Goal: Task Accomplishment & Management: Complete application form

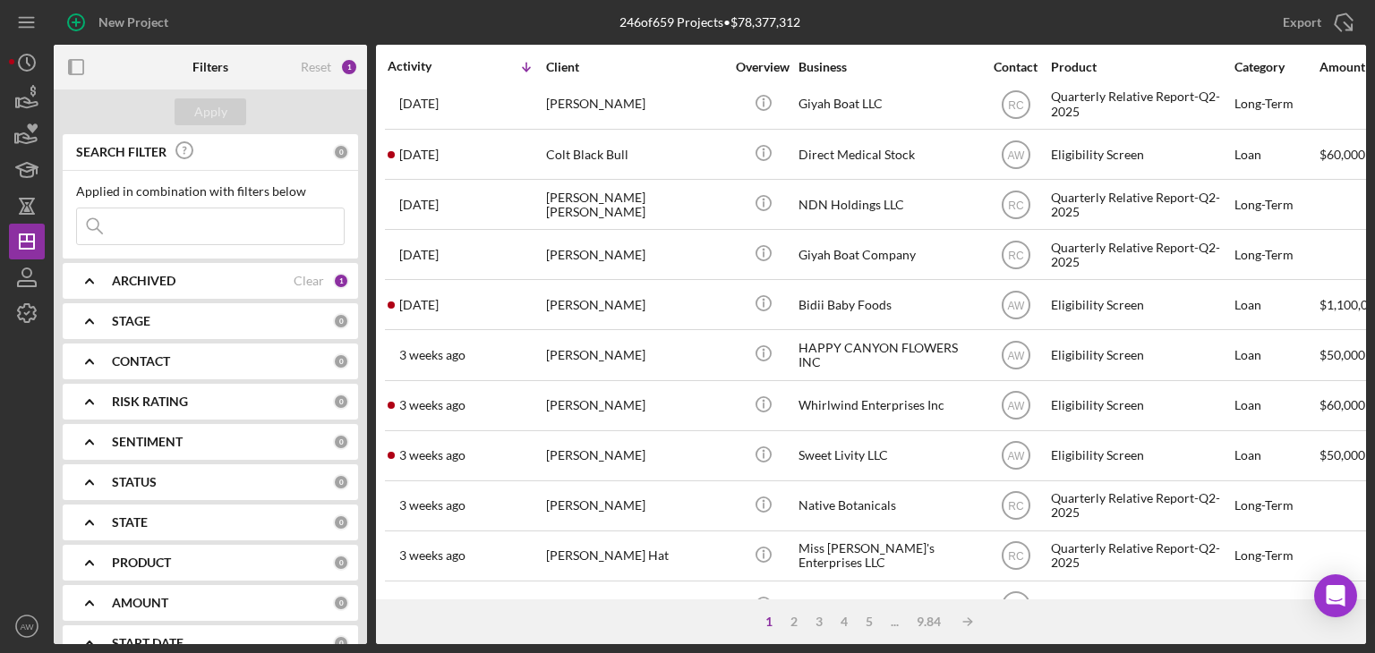
scroll to position [261, 0]
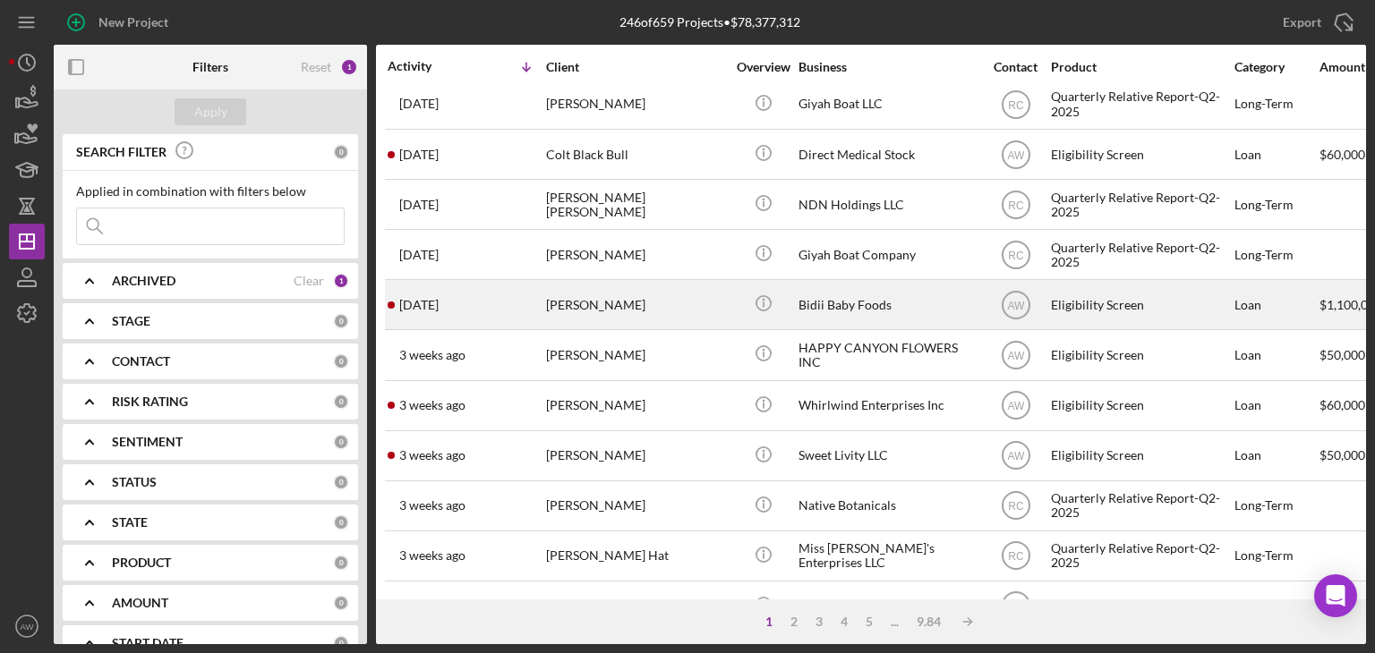
click at [859, 312] on div "Bidii Baby Foods" at bounding box center [887, 304] width 179 height 47
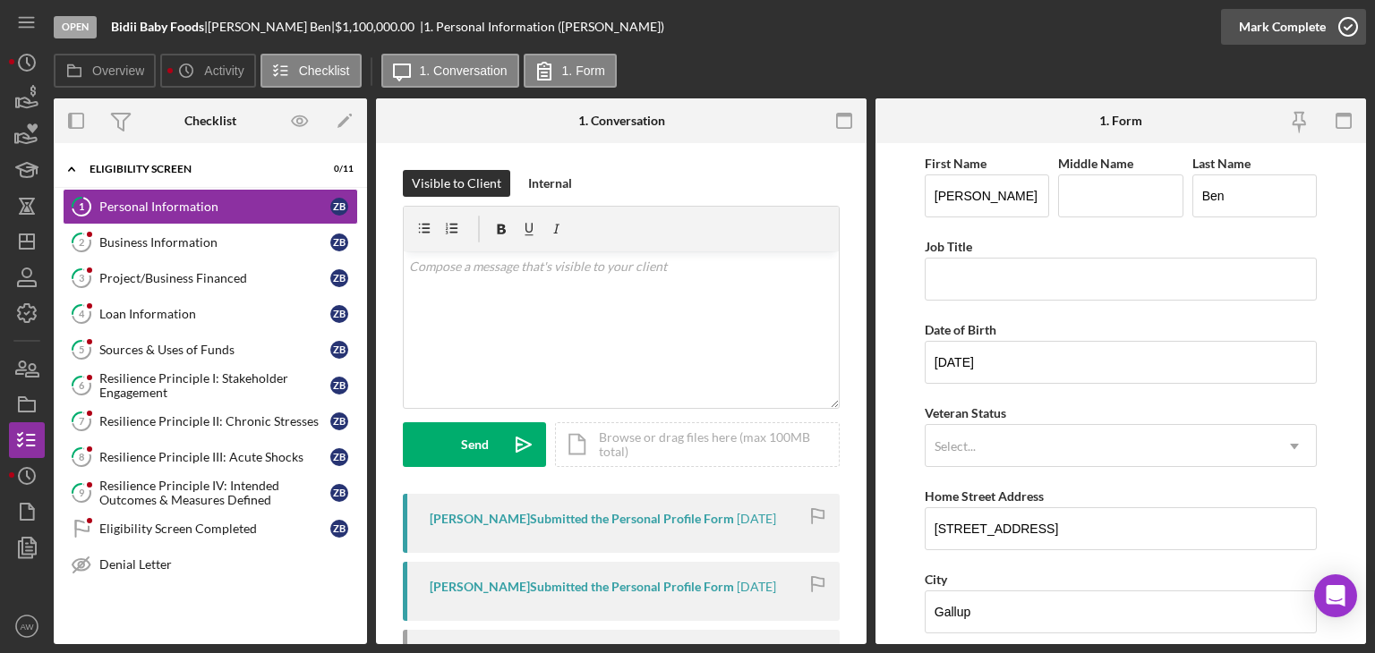
click at [1330, 35] on icon "button" at bounding box center [1348, 26] width 45 height 45
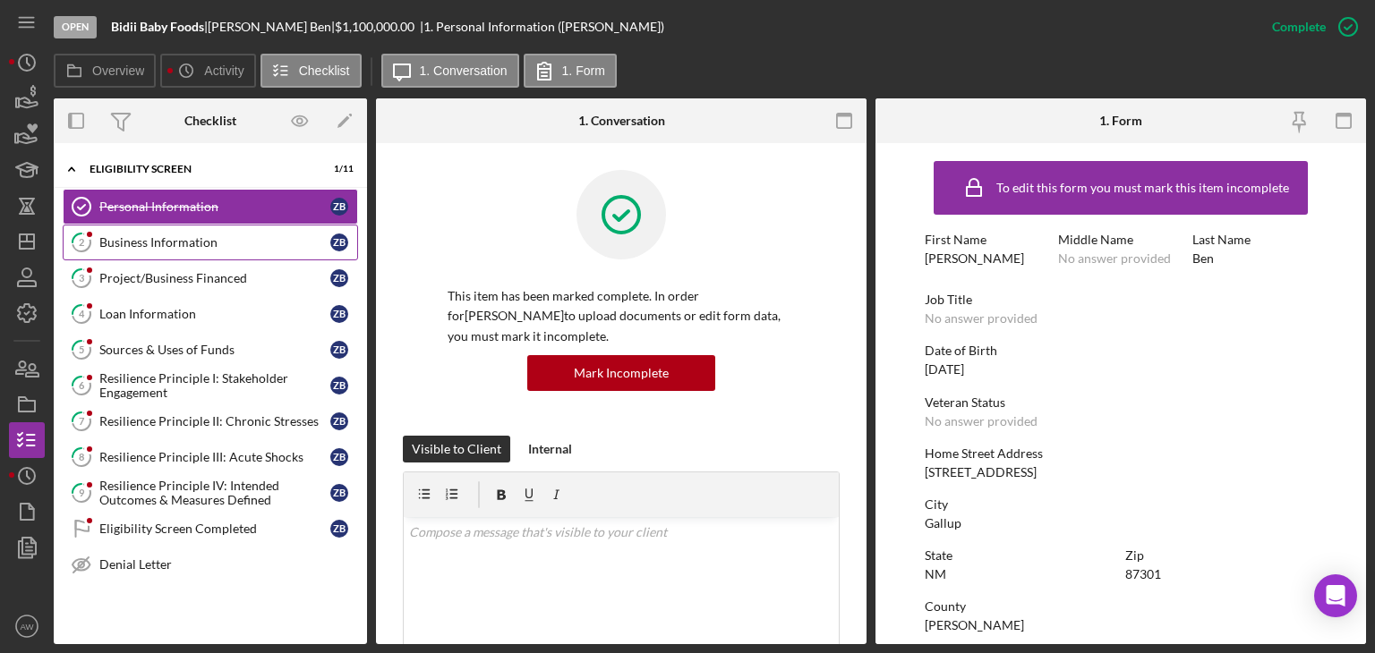
click at [177, 252] on link "2 Business Information Z B" at bounding box center [210, 243] width 295 height 36
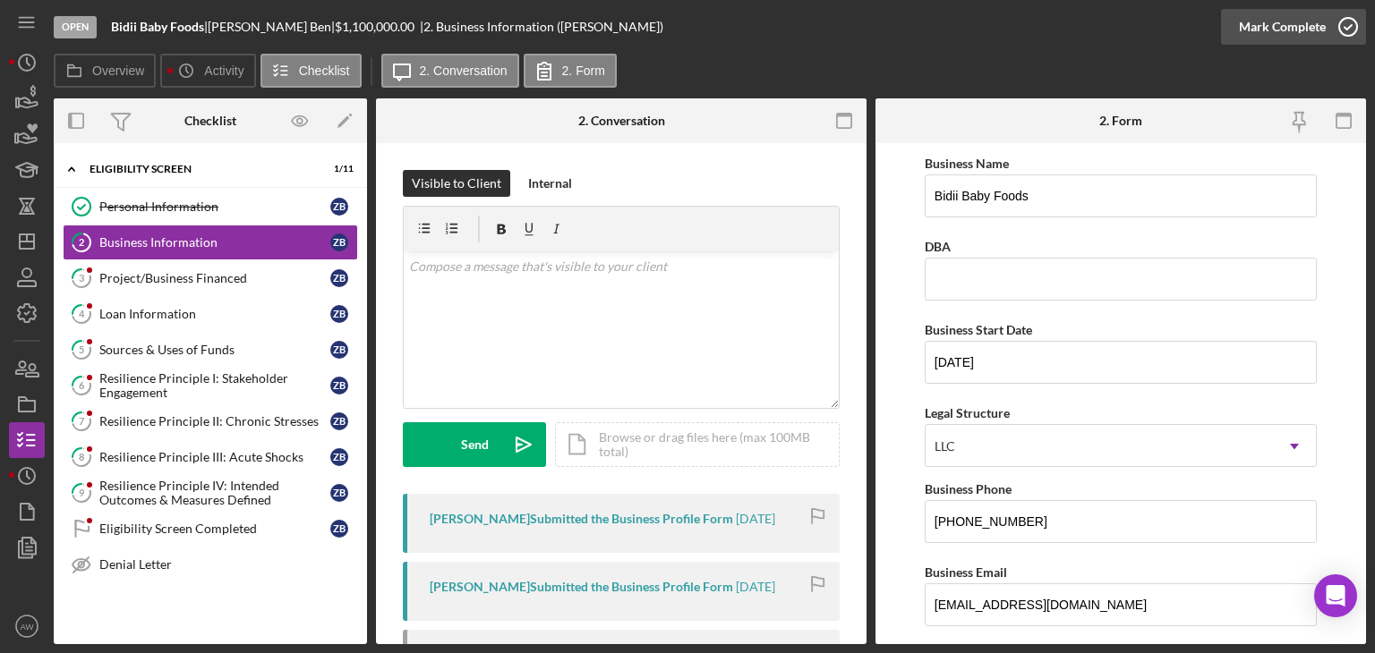
click at [1288, 35] on div "Mark Complete" at bounding box center [1282, 27] width 87 height 36
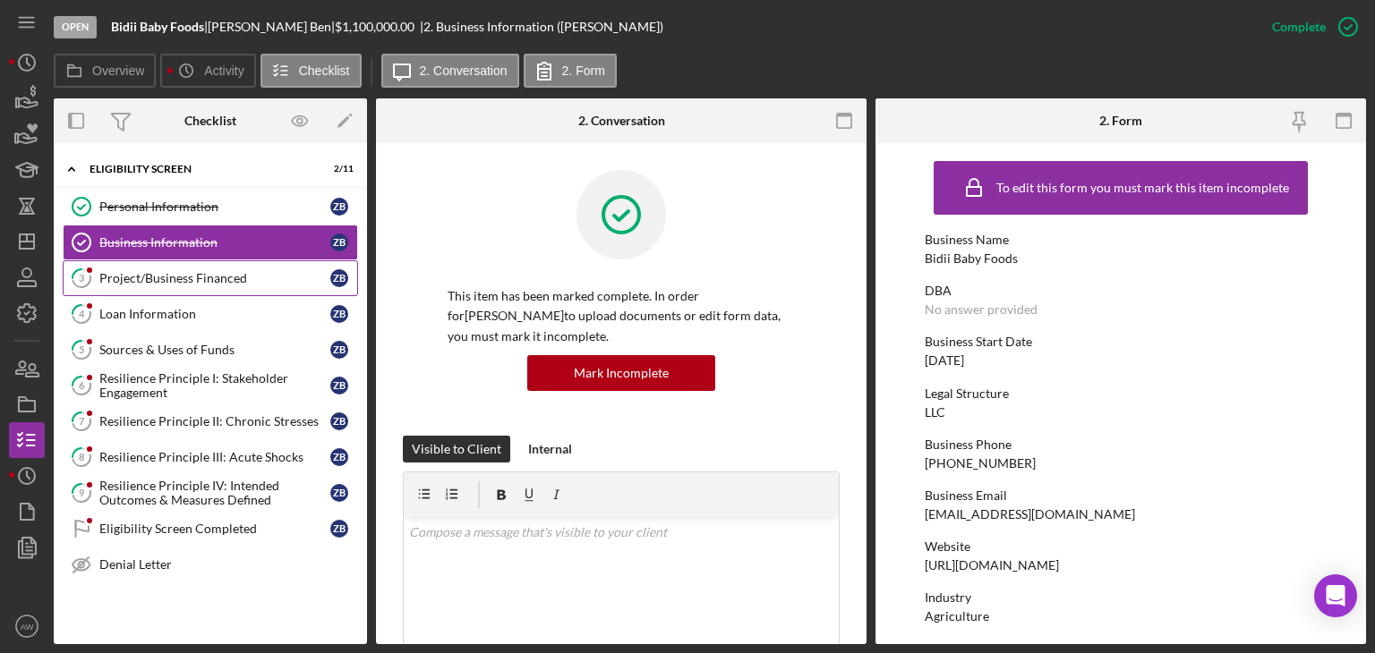
click at [235, 274] on div "Project/Business Financed" at bounding box center [214, 278] width 231 height 14
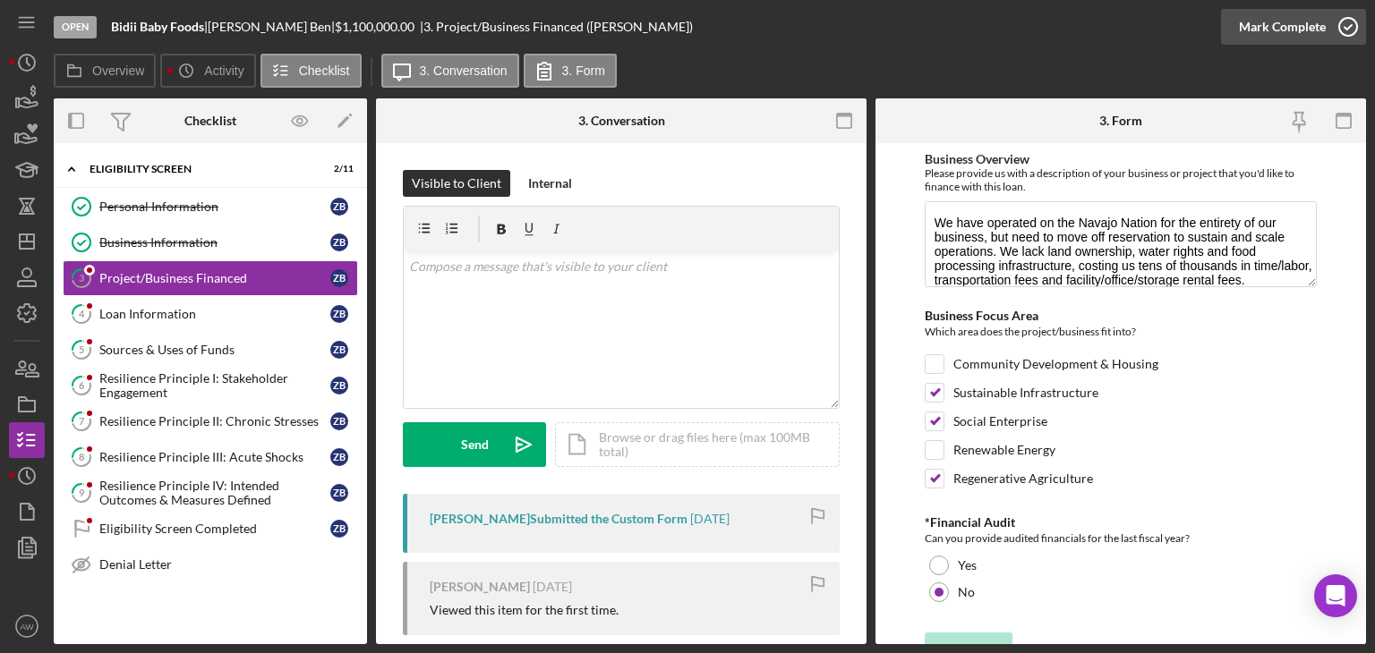
click at [1307, 29] on div "Mark Complete" at bounding box center [1282, 27] width 87 height 36
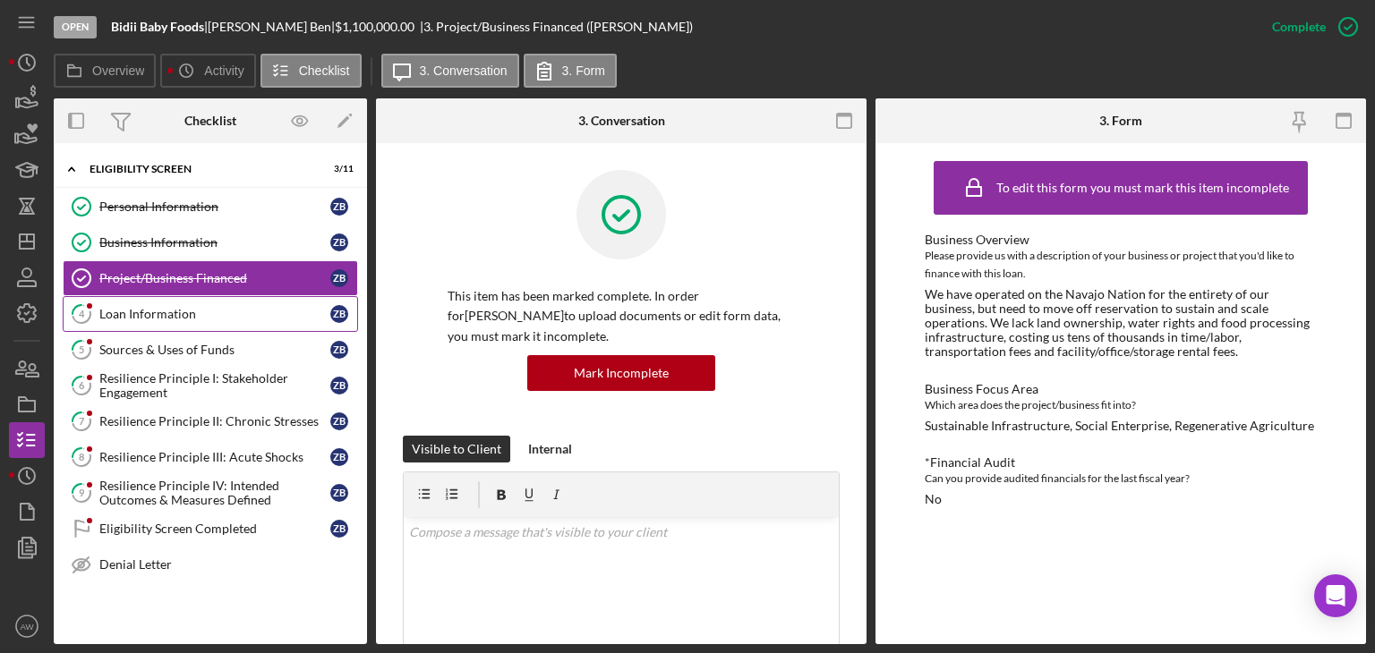
click at [188, 302] on link "4 Loan Information Z B" at bounding box center [210, 314] width 295 height 36
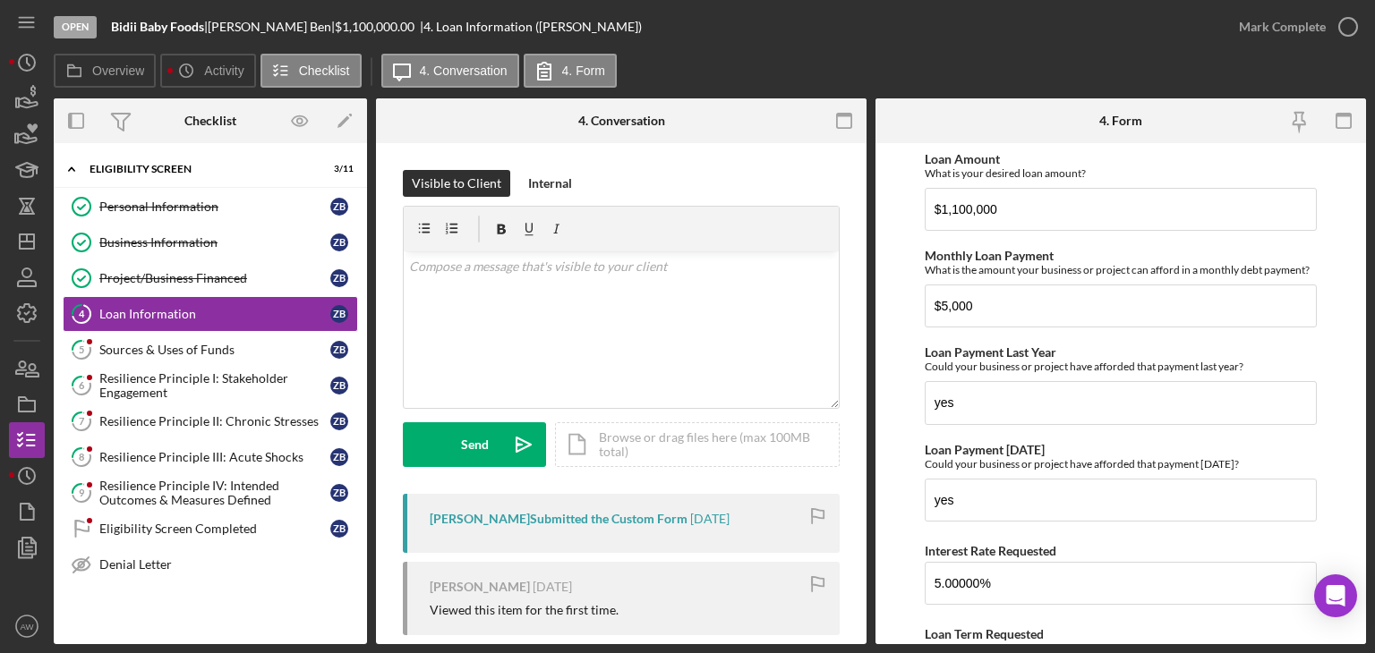
click at [1340, 4] on div "Mark Complete" at bounding box center [1293, 27] width 145 height 54
click at [1341, 15] on icon "button" at bounding box center [1348, 26] width 45 height 45
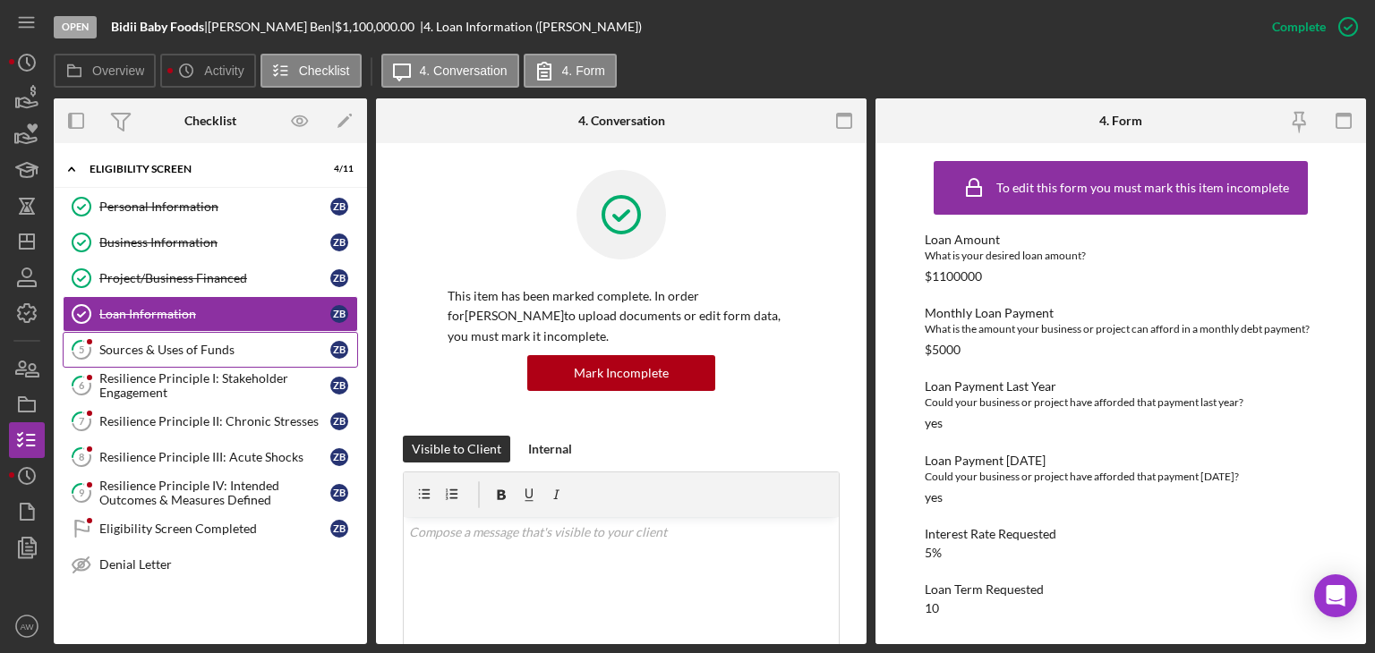
click at [193, 360] on link "5 Sources & Uses of Funds Z B" at bounding box center [210, 350] width 295 height 36
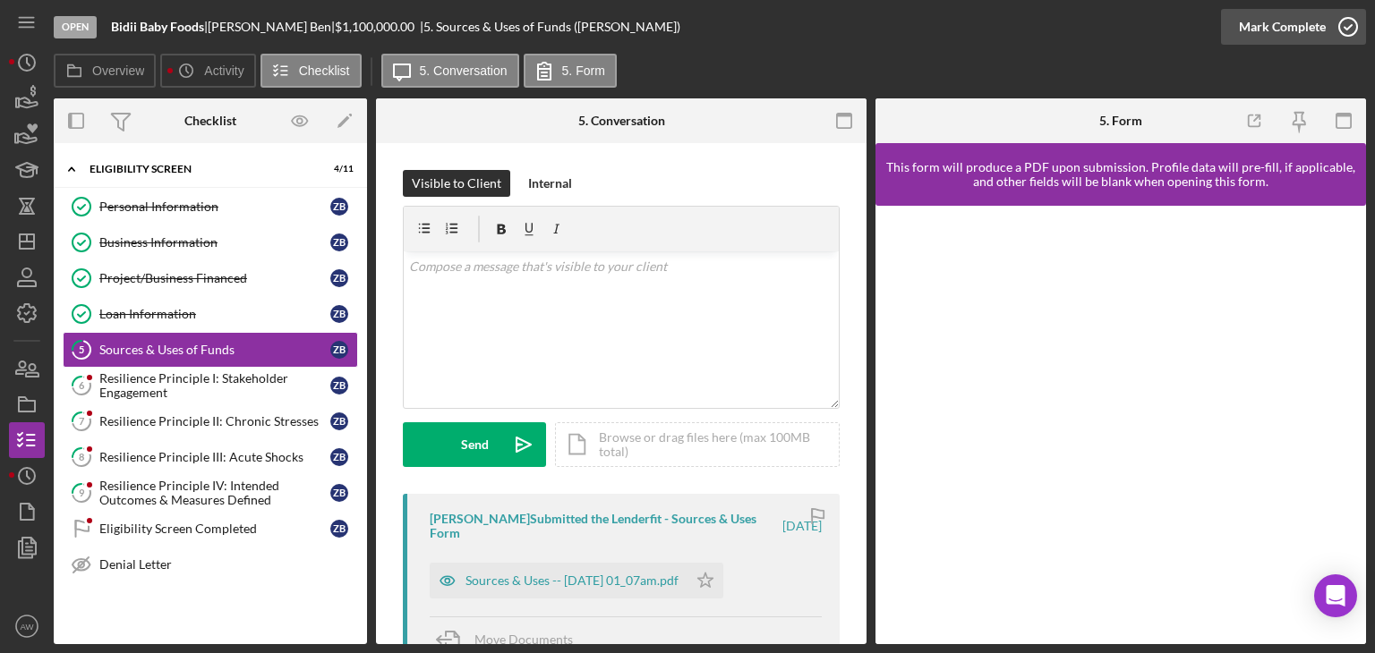
click at [1345, 33] on icon "button" at bounding box center [1348, 26] width 45 height 45
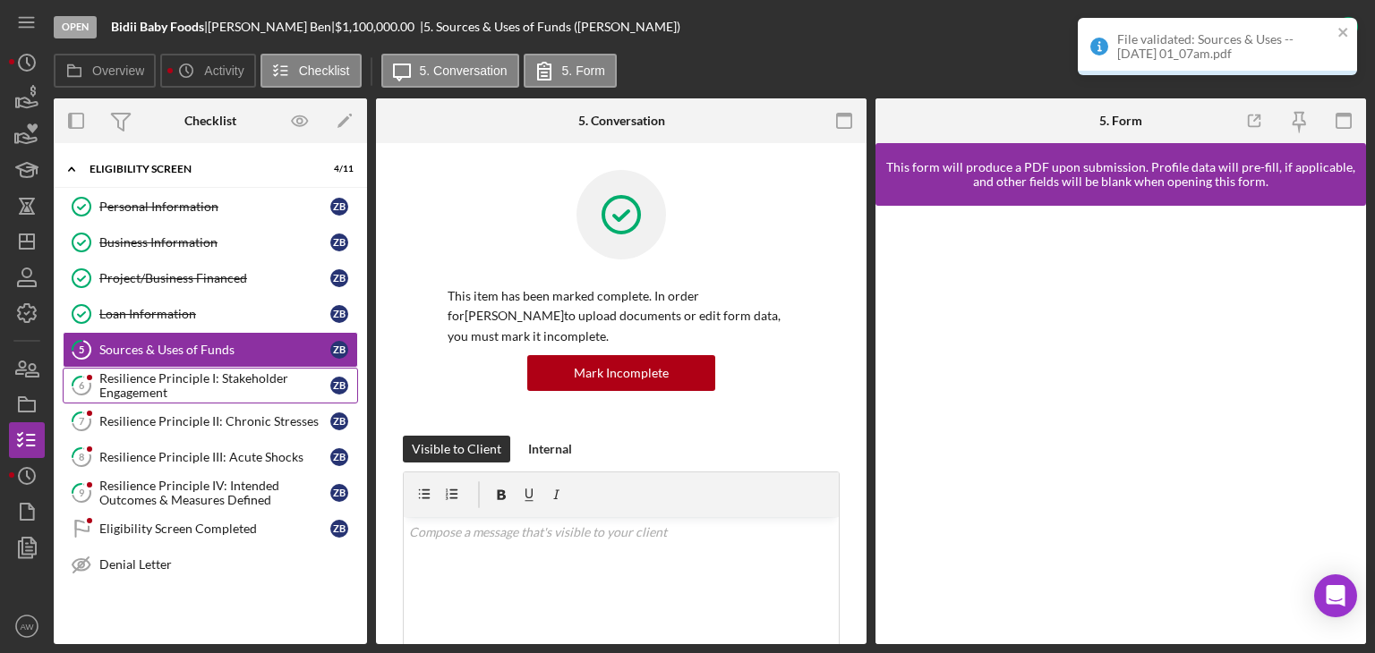
click at [222, 368] on link "6 Resilience Principle I: Stakeholder Engagement Z B" at bounding box center [210, 386] width 295 height 36
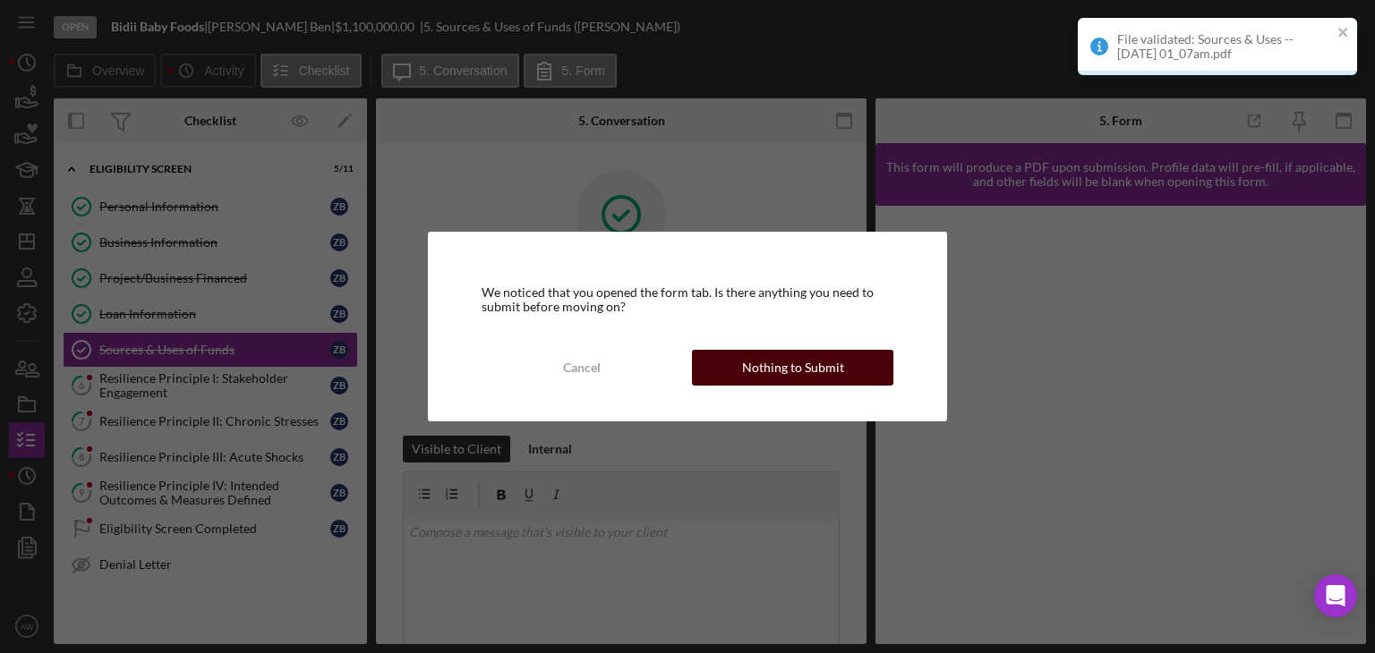
click at [822, 356] on div "Nothing to Submit" at bounding box center [793, 368] width 102 height 36
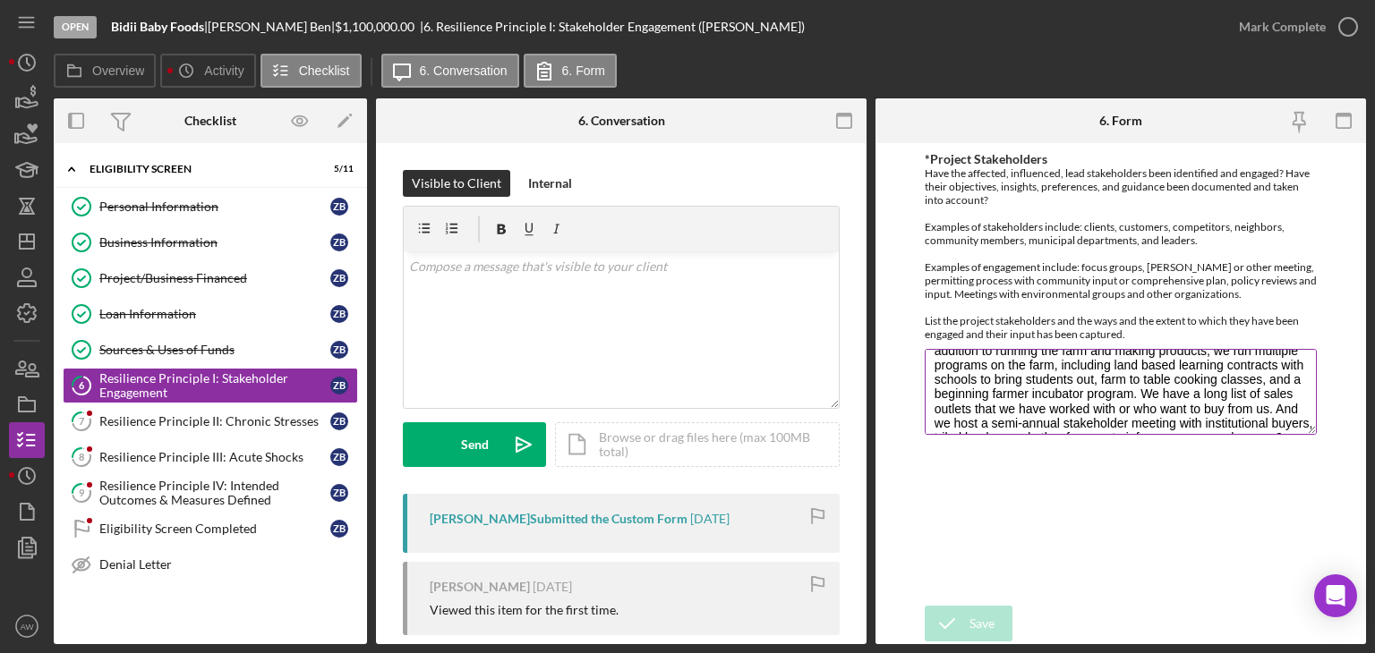
scroll to position [72, 0]
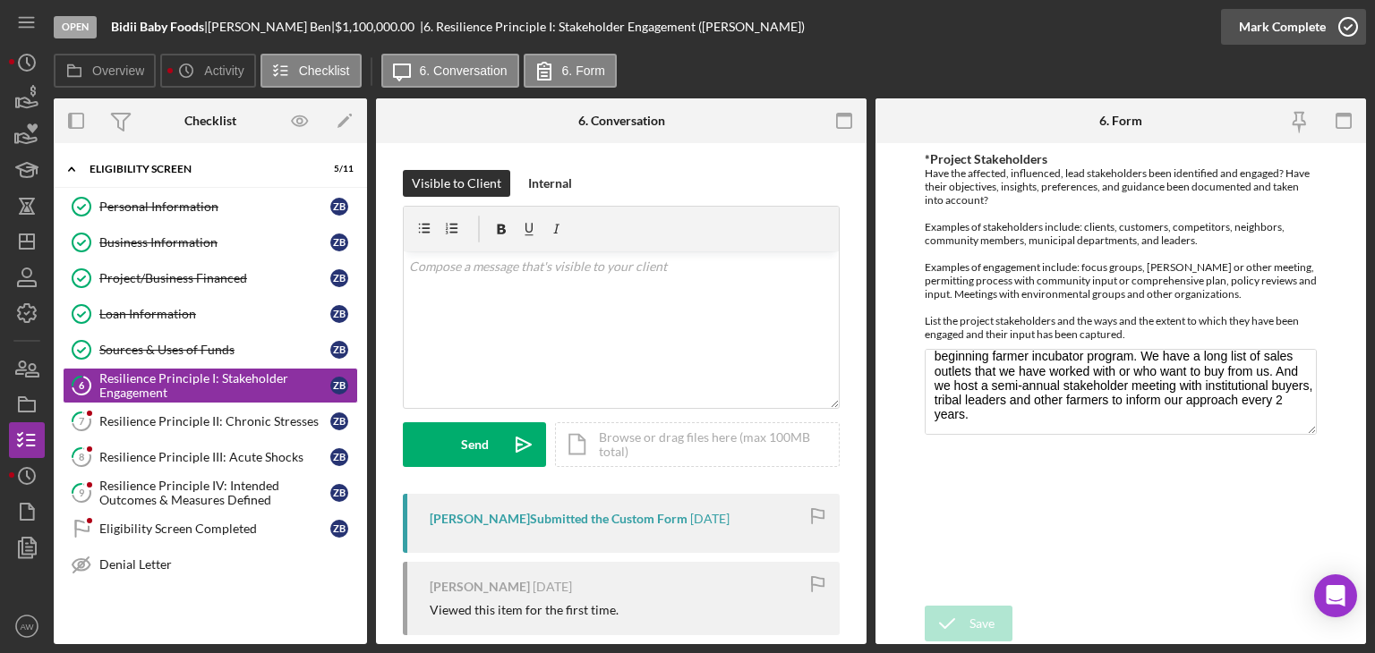
click at [1326, 32] on icon "button" at bounding box center [1348, 26] width 45 height 45
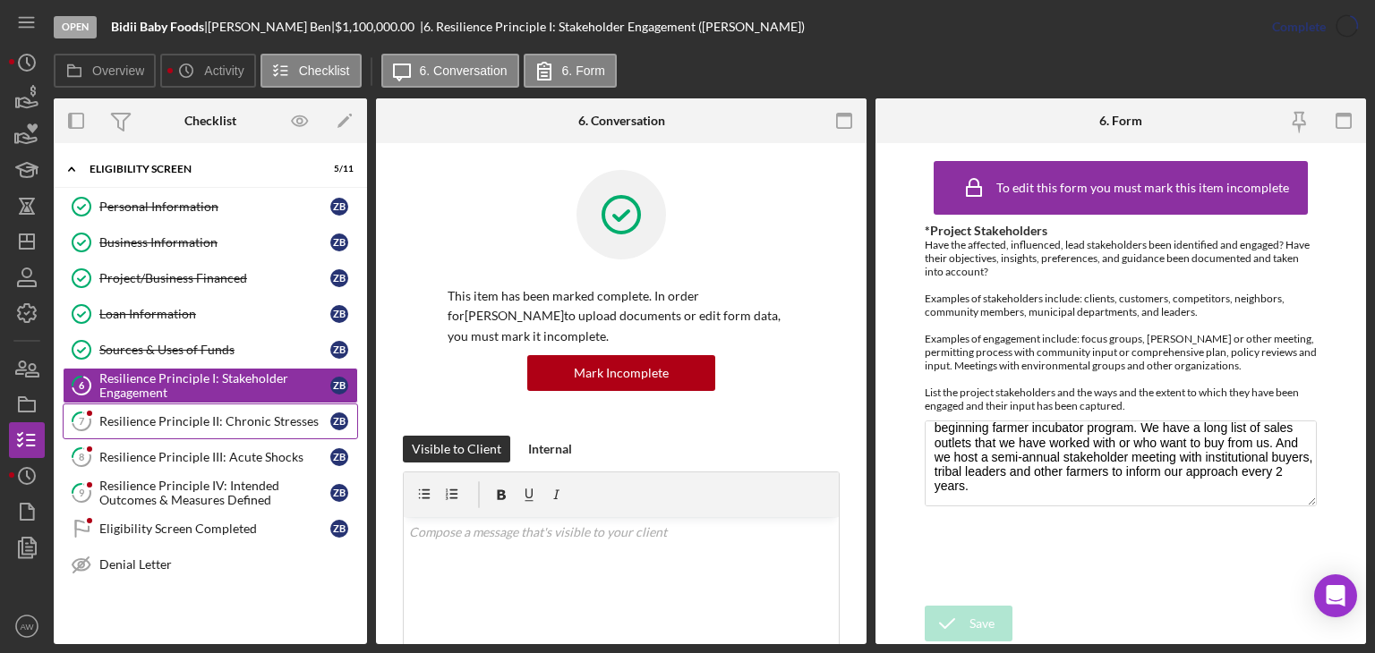
click at [248, 420] on div "Resilience Principle II: Chronic Stresses" at bounding box center [214, 421] width 231 height 14
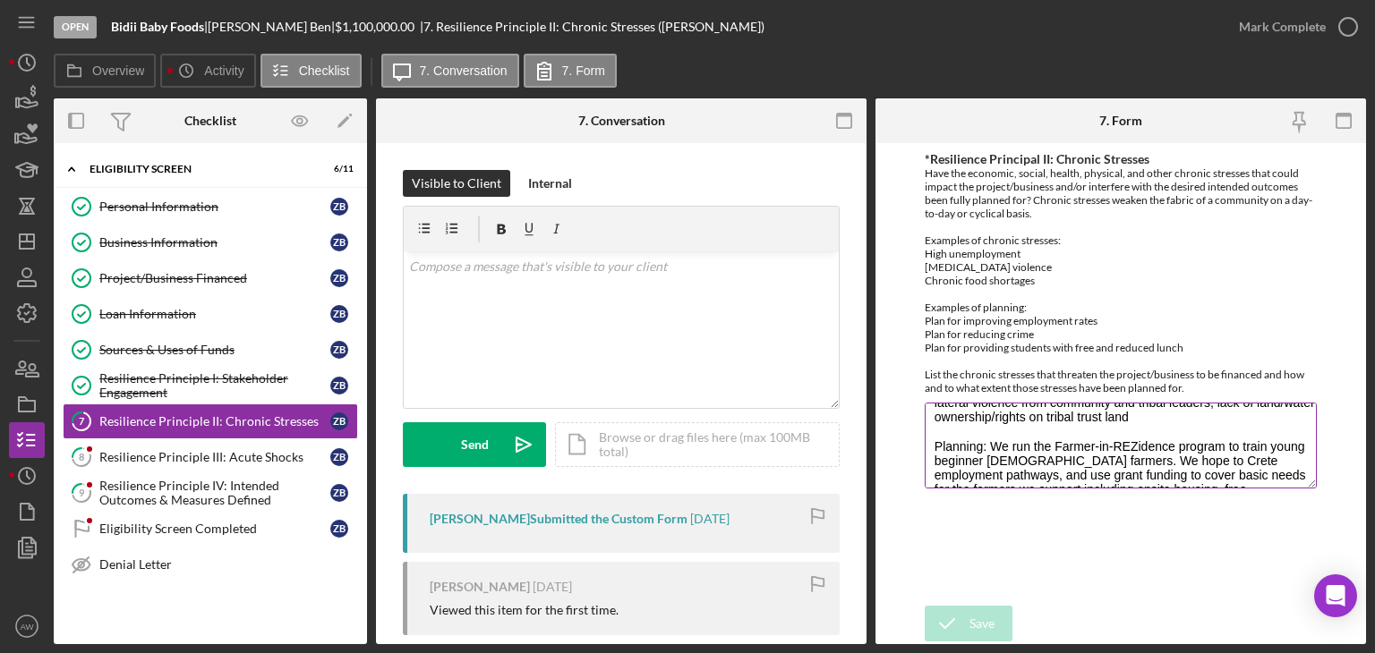
scroll to position [129, 0]
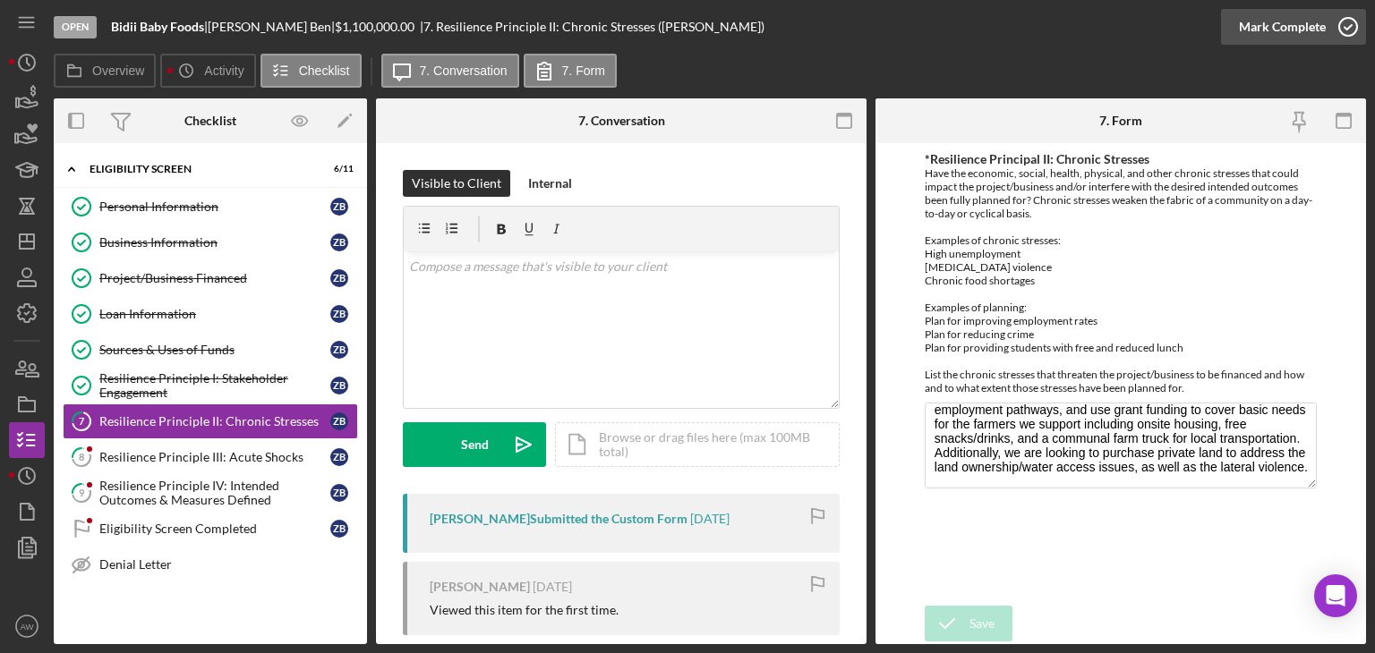
click at [1327, 42] on icon "button" at bounding box center [1348, 26] width 45 height 45
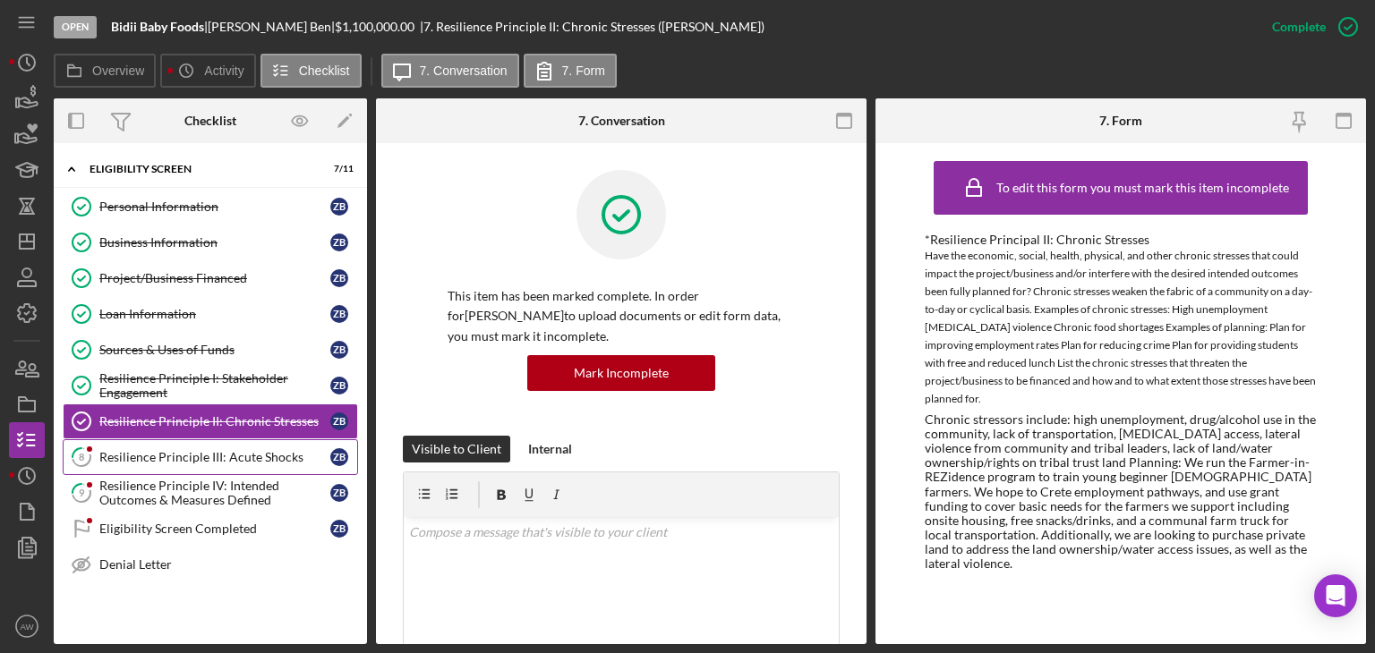
click at [187, 463] on link "8 Resilience Principle III: Acute Shocks Z B" at bounding box center [210, 457] width 295 height 36
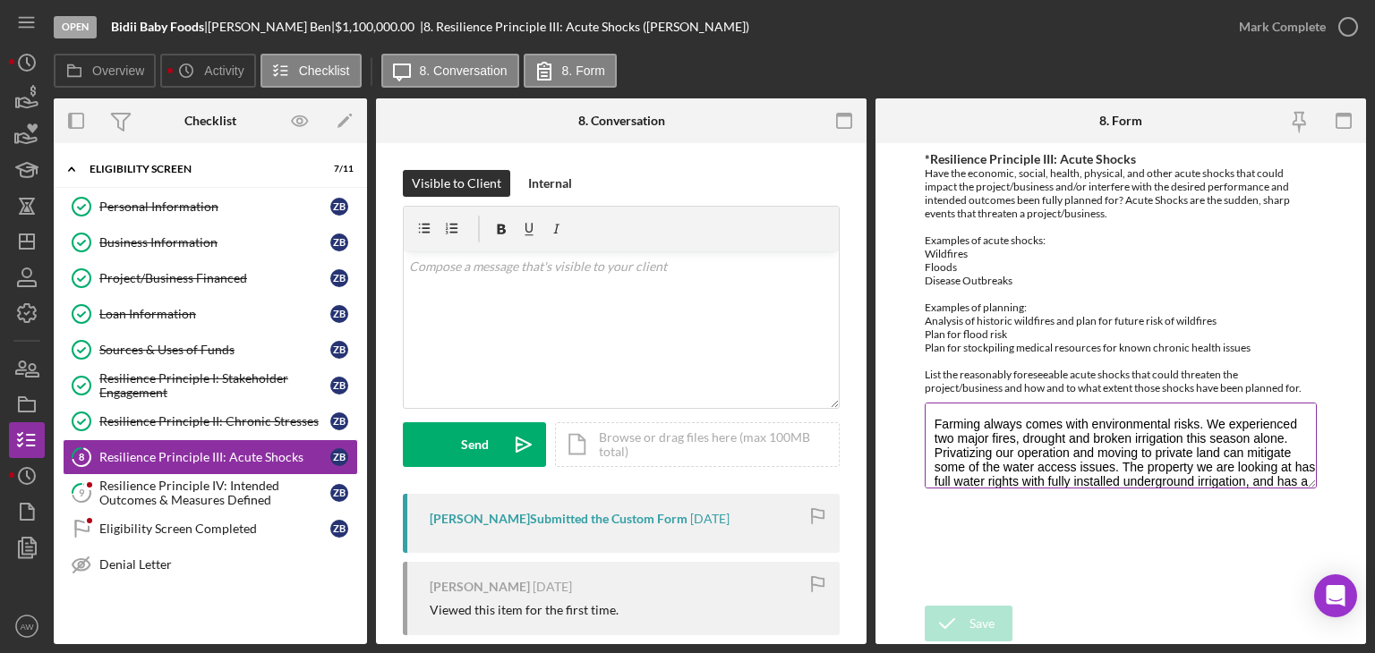
scroll to position [100, 0]
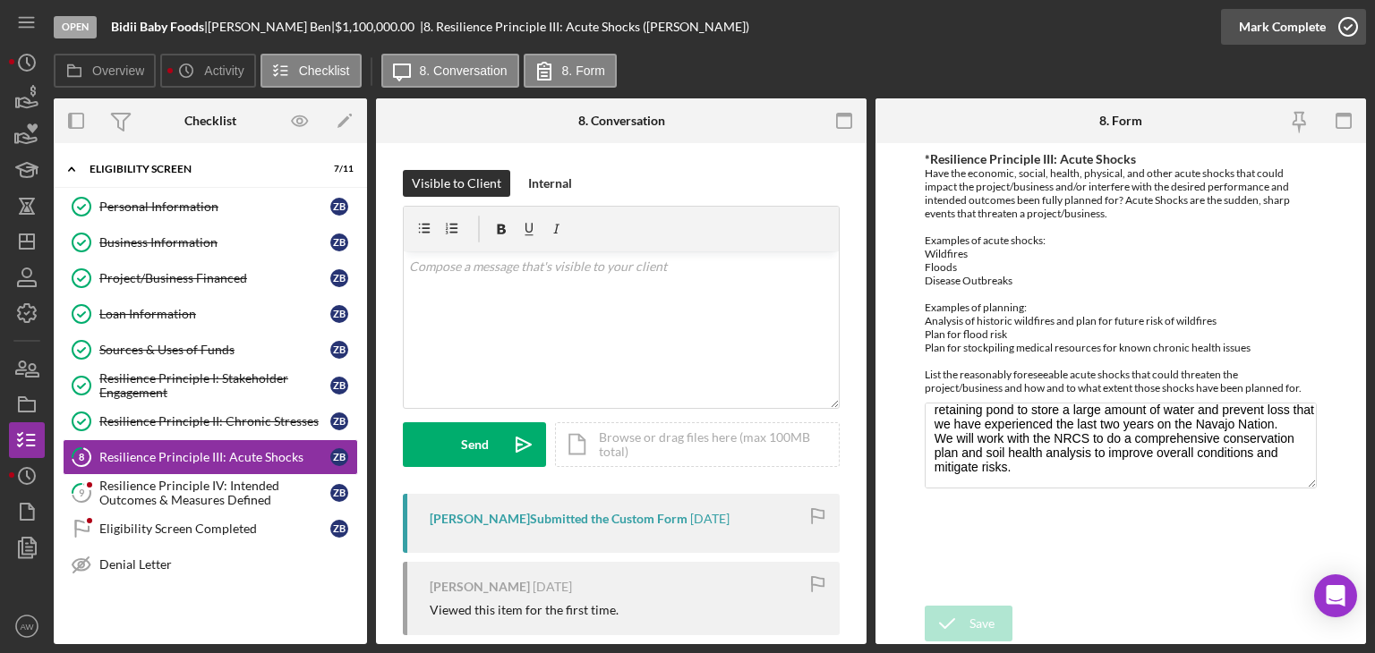
click at [1274, 20] on div "Mark Complete" at bounding box center [1282, 27] width 87 height 36
